Goal: Entertainment & Leisure: Browse casually

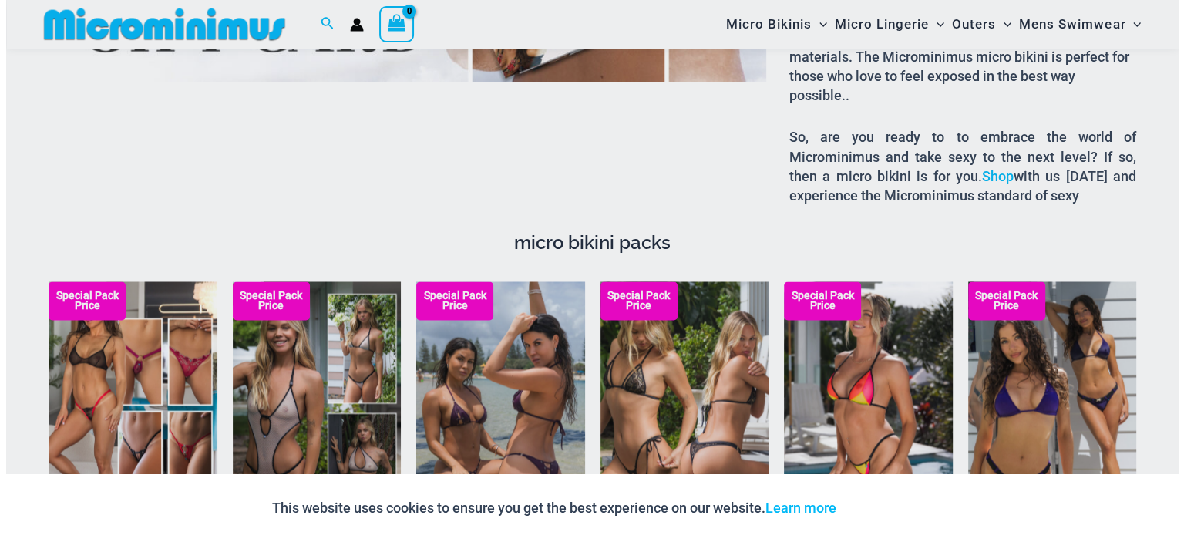
scroll to position [2553, 0]
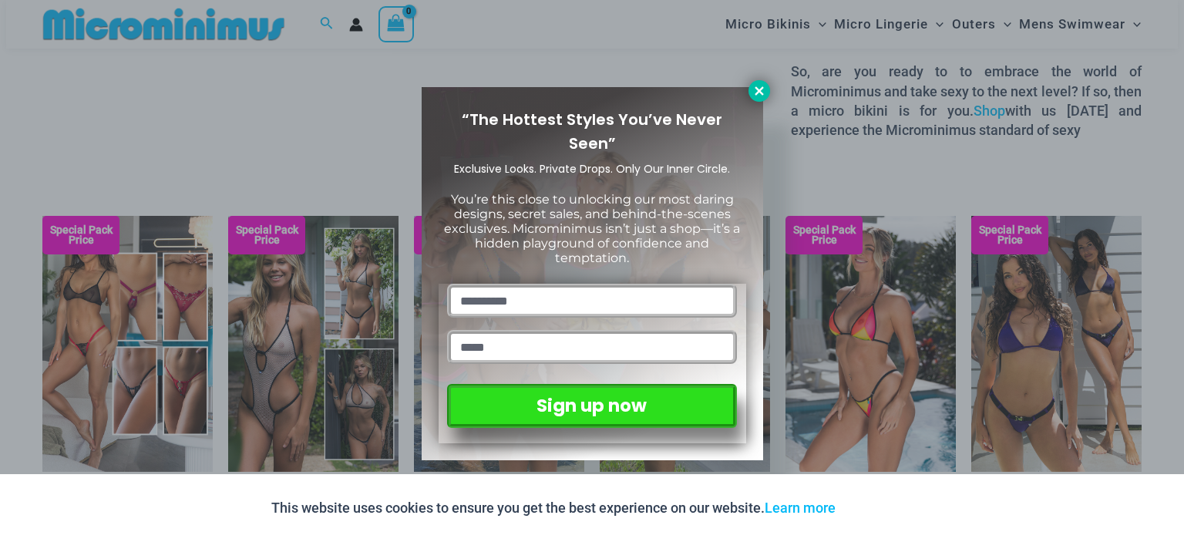
click at [755, 92] on icon at bounding box center [760, 91] width 14 height 14
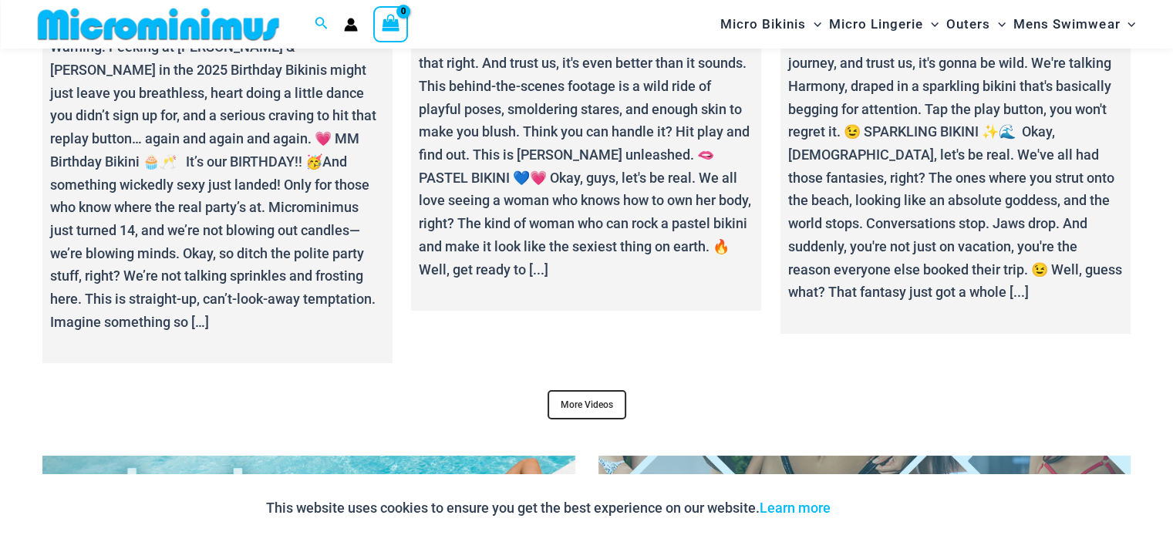
scroll to position [5861, 0]
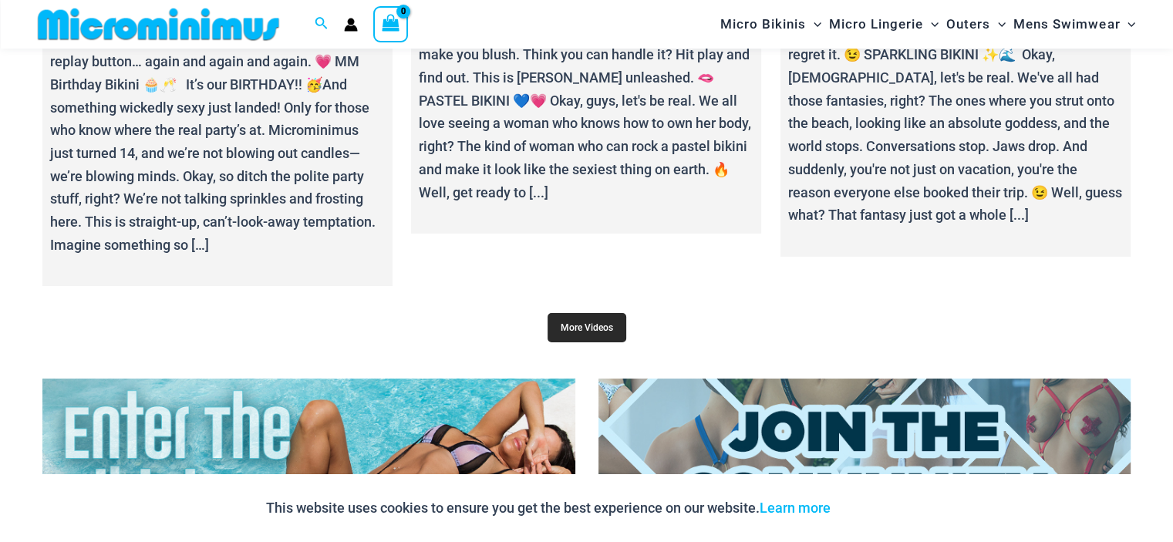
click at [593, 315] on link "More Videos" at bounding box center [586, 327] width 79 height 29
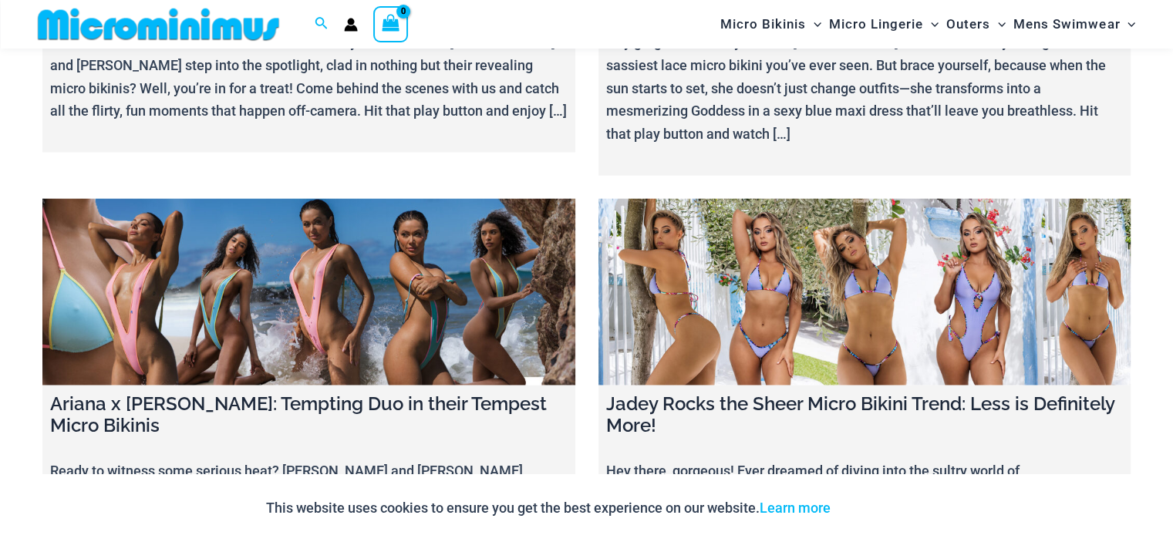
scroll to position [3689, 0]
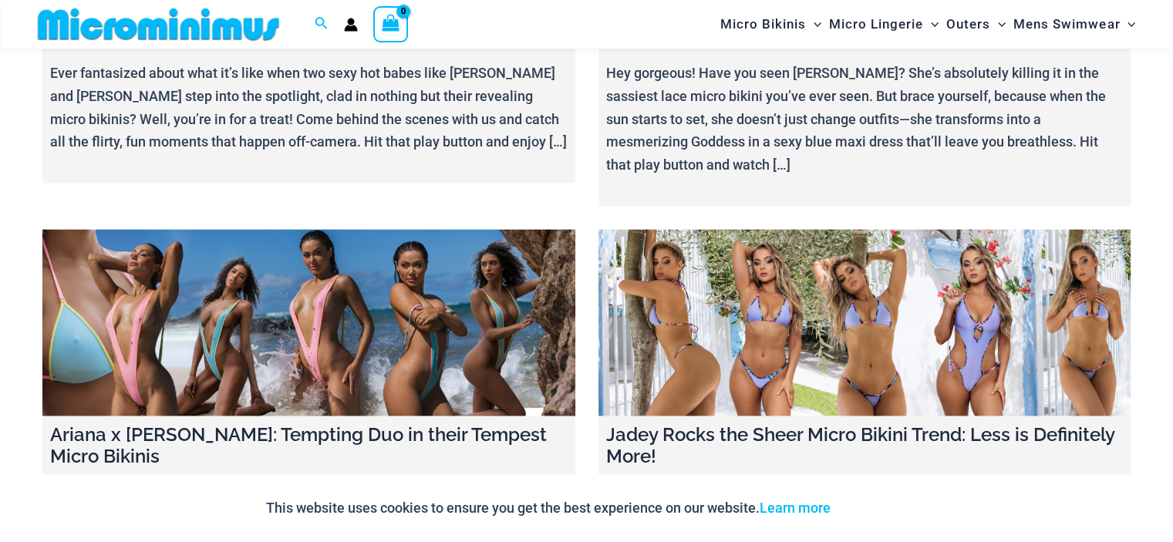
click at [777, 280] on link at bounding box center [864, 323] width 533 height 187
click at [302, 230] on link at bounding box center [308, 323] width 533 height 187
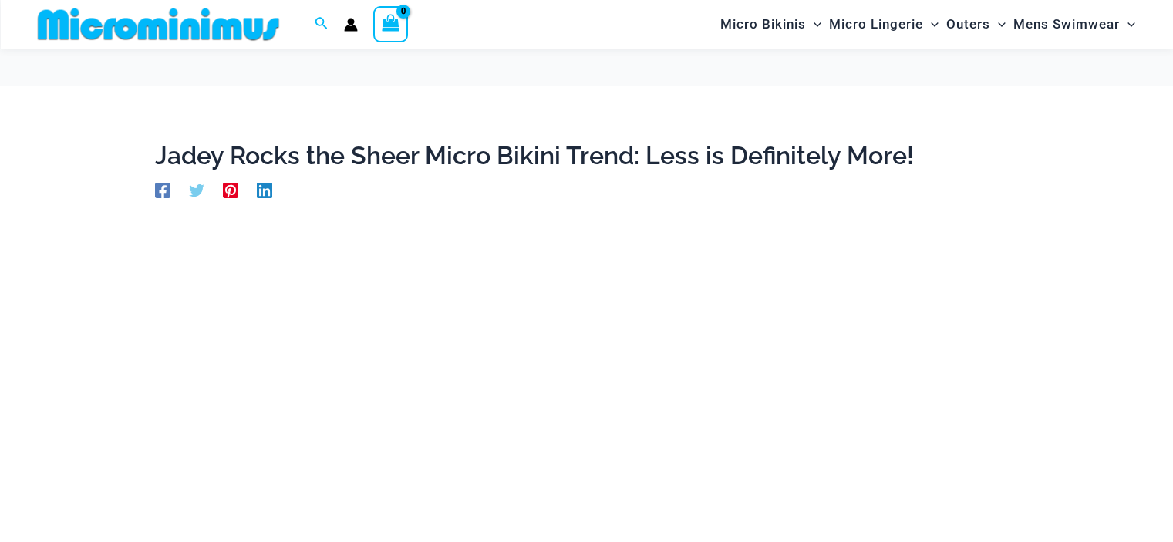
scroll to position [231, 0]
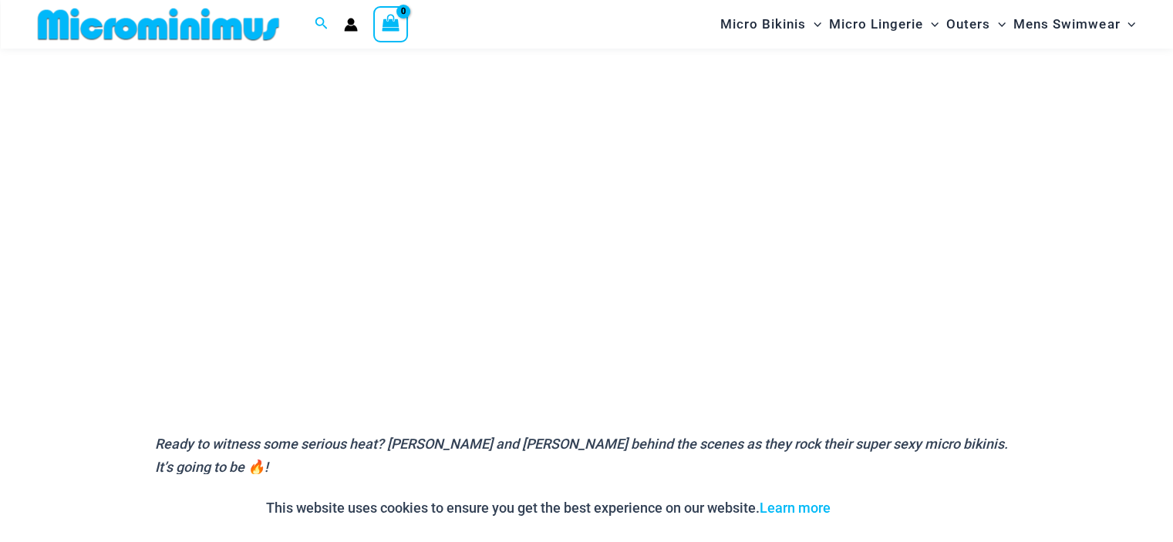
scroll to position [295, 0]
